Goal: Task Accomplishment & Management: Use online tool/utility

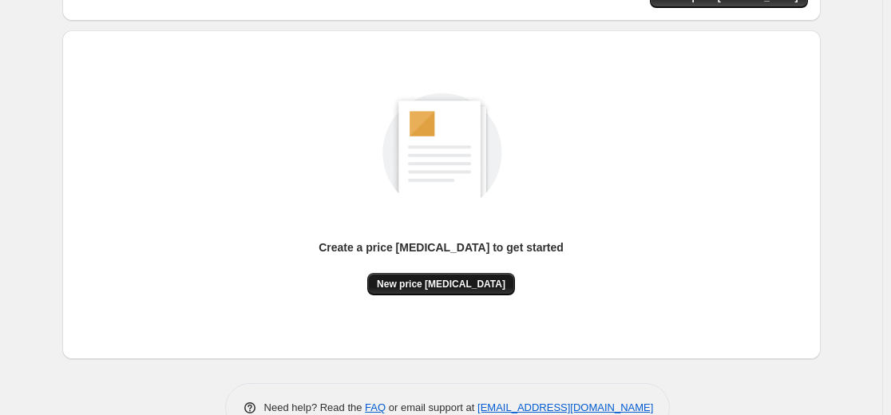
scroll to position [183, 0]
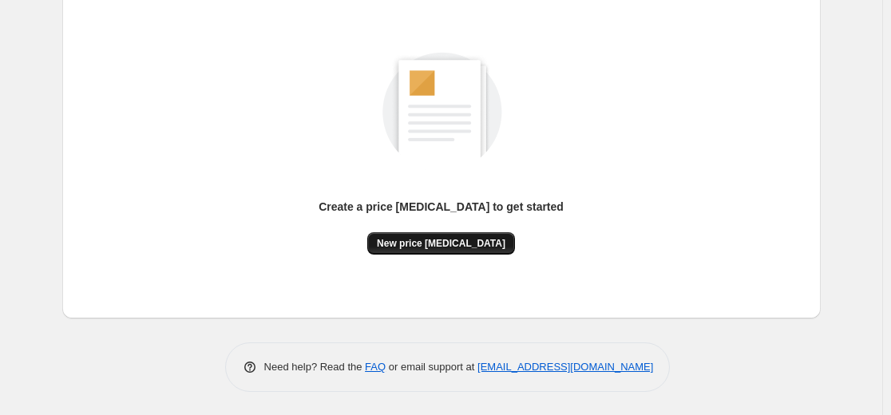
click at [421, 236] on button "New price [MEDICAL_DATA]" at bounding box center [441, 243] width 148 height 22
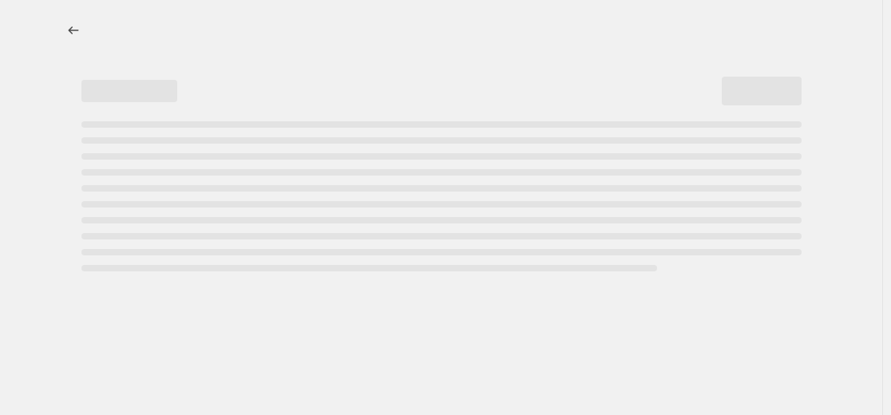
select select "percentage"
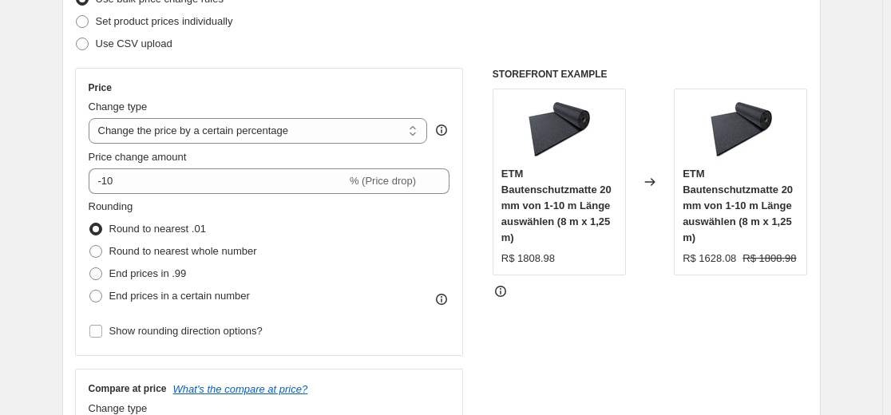
scroll to position [239, 0]
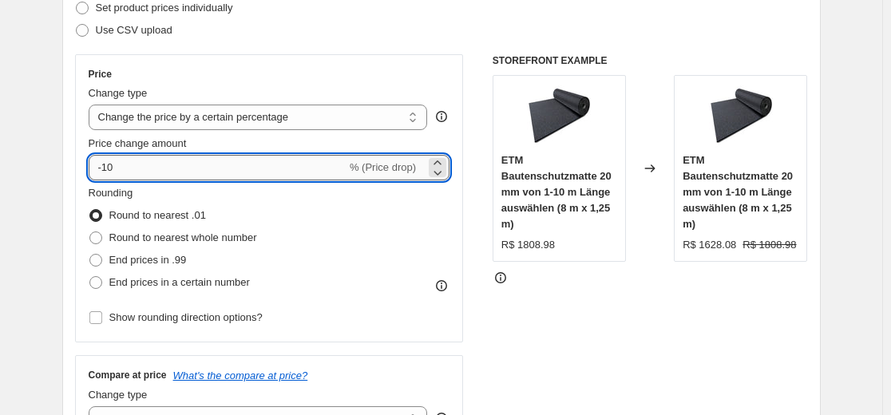
click at [304, 162] on input "-10" at bounding box center [218, 168] width 258 height 26
type input "-1"
type input "-35"
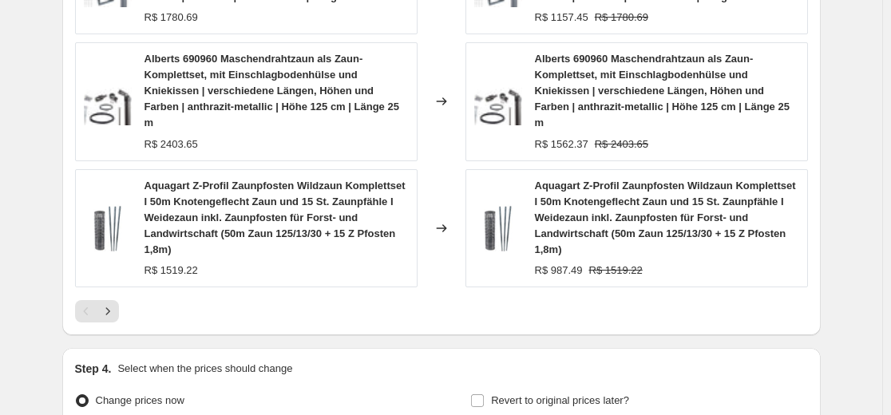
scroll to position [1215, 0]
